Goal: Task Accomplishment & Management: Use online tool/utility

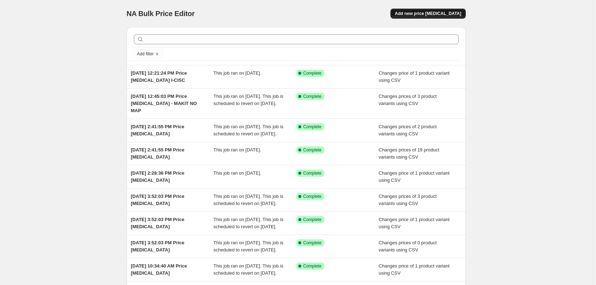
click at [437, 9] on button "Add new price [MEDICAL_DATA]" at bounding box center [427, 14] width 75 height 10
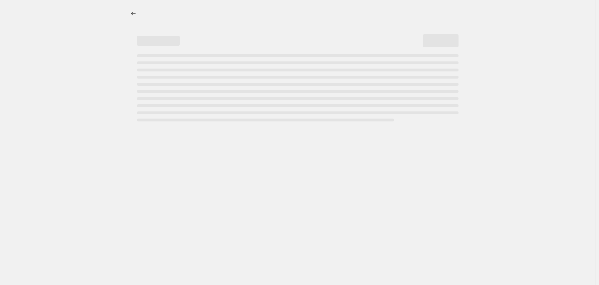
select select "percentage"
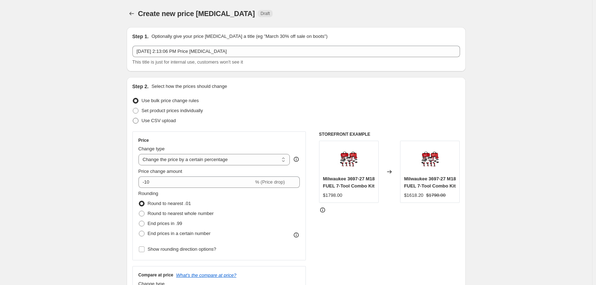
click at [168, 118] on span "Use CSV upload" at bounding box center [159, 120] width 34 height 5
click at [133, 118] on input "Use CSV upload" at bounding box center [133, 118] width 0 height 0
radio input "true"
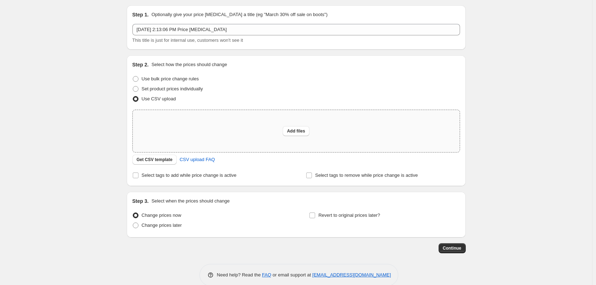
scroll to position [34, 0]
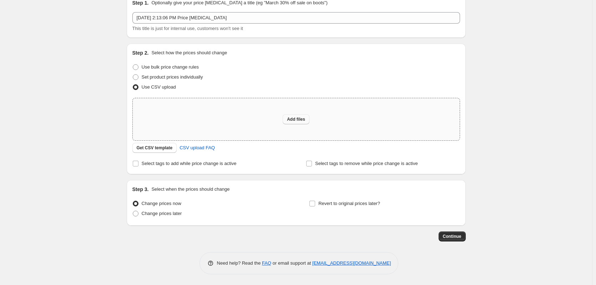
click at [303, 120] on span "Add files" at bounding box center [296, 119] width 18 height 6
type input "C:\fakepath\csv_template 1.csv"
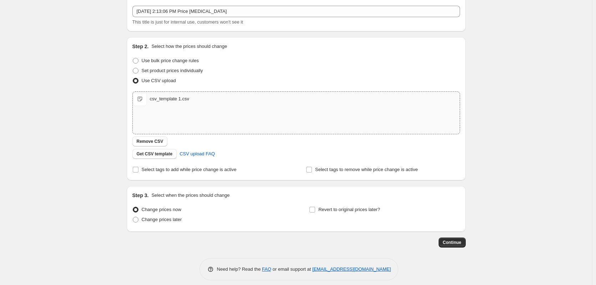
scroll to position [46, 0]
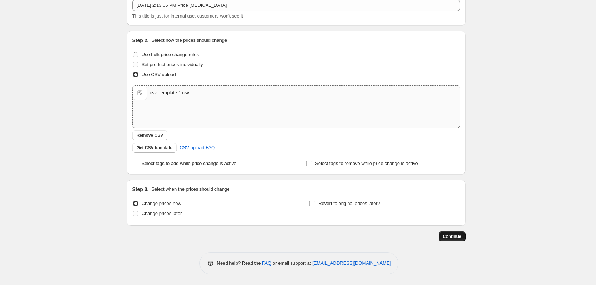
click at [452, 237] on span "Continue" at bounding box center [452, 236] width 19 height 6
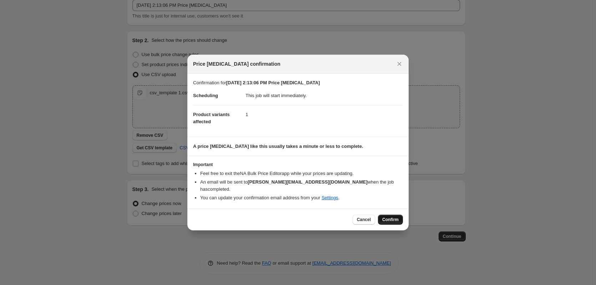
click at [380, 214] on button "Confirm" at bounding box center [390, 219] width 25 height 10
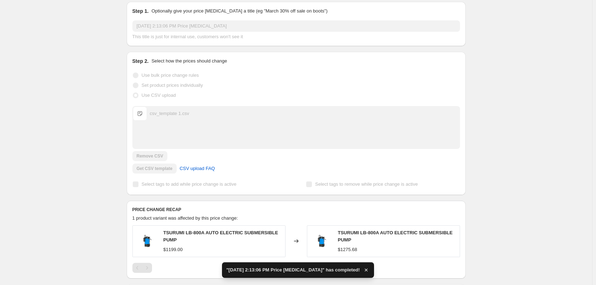
scroll to position [182, 0]
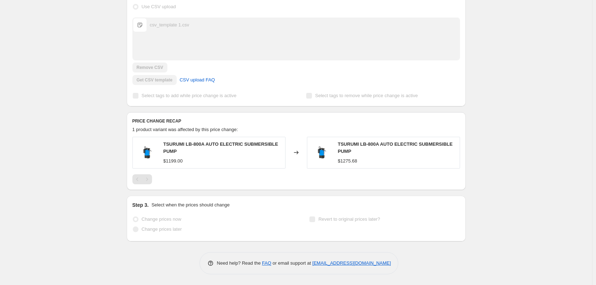
click at [179, 143] on span "TSURUMI LB-800A AUTO ELECTRIC SUBMERSIBLE PUMP" at bounding box center [220, 147] width 115 height 12
drag, startPoint x: 179, startPoint y: 143, endPoint x: 201, endPoint y: 143, distance: 21.8
click at [201, 143] on span "TSURUMI LB-800A AUTO ELECTRIC SUBMERSIBLE PUMP" at bounding box center [220, 147] width 115 height 12
